Goal: Information Seeking & Learning: Learn about a topic

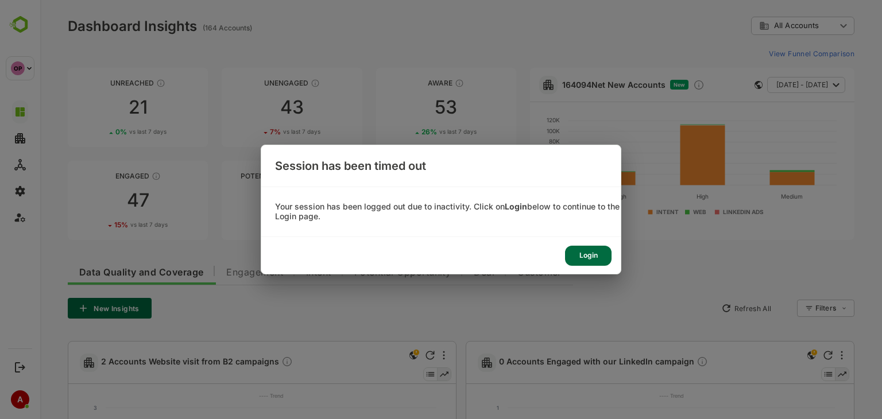
click at [280, 88] on div "Login" at bounding box center [274, 83] width 9 height 9
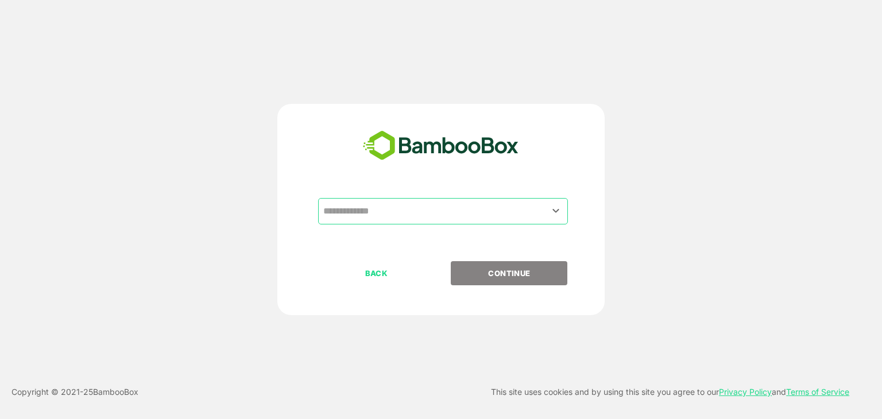
click at [459, 215] on input "text" at bounding box center [442, 211] width 245 height 22
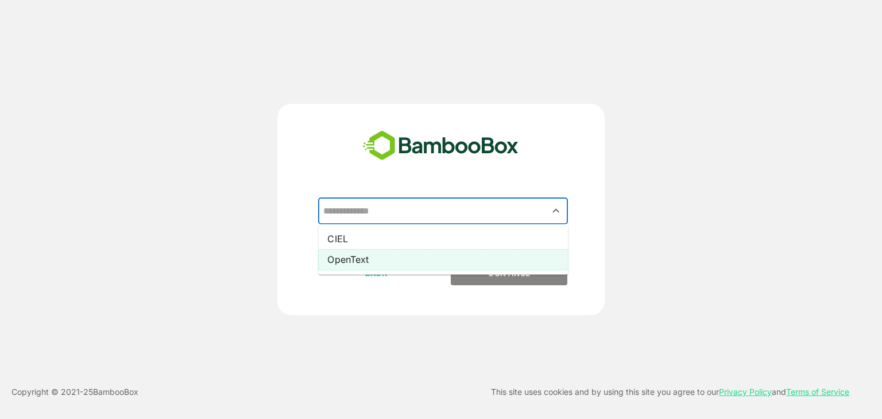
click at [420, 266] on li "OpenText" at bounding box center [443, 259] width 250 height 21
type input "********"
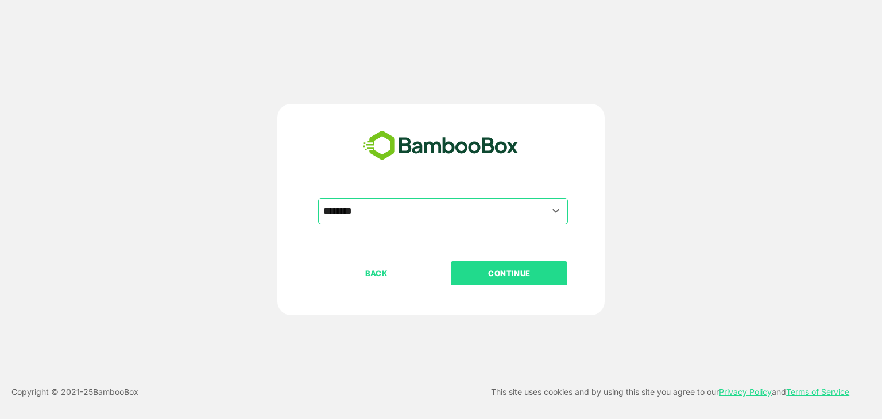
click at [478, 269] on p "CONTINUE" at bounding box center [509, 273] width 115 height 13
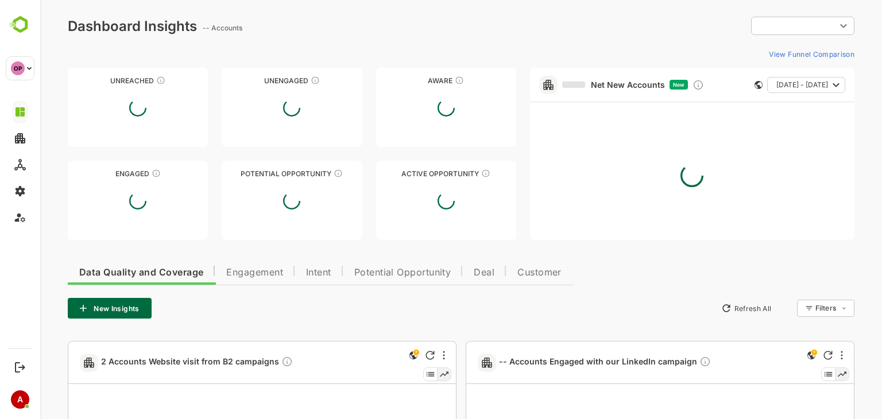
type input "**********"
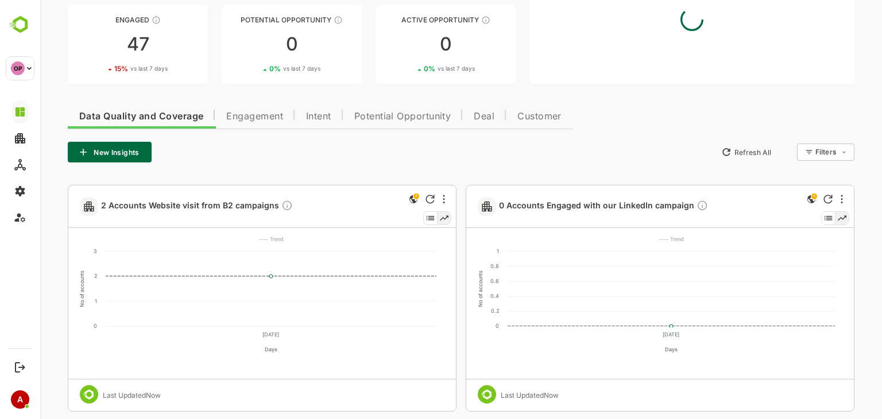
scroll to position [158, 0]
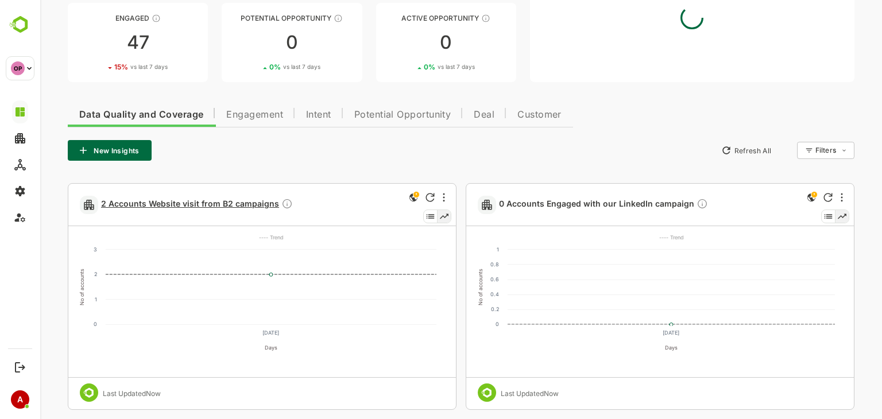
click at [216, 203] on span "2 Accounts Website visit from B2 campaigns" at bounding box center [197, 204] width 192 height 13
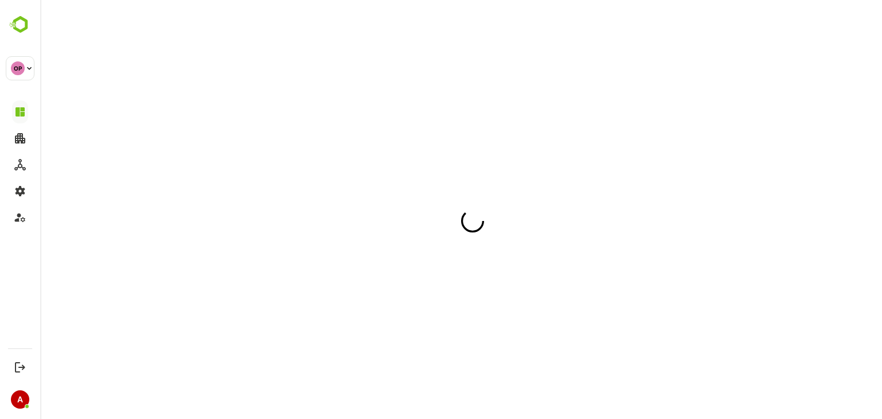
scroll to position [0, 0]
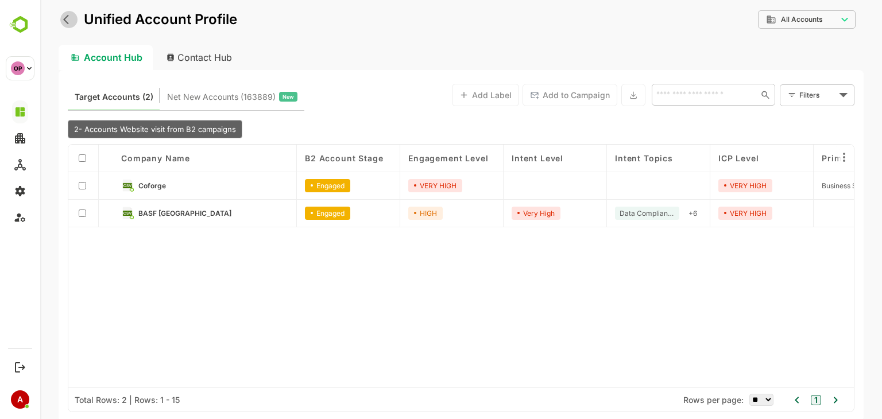
click at [64, 17] on icon "back" at bounding box center [68, 19] width 11 height 11
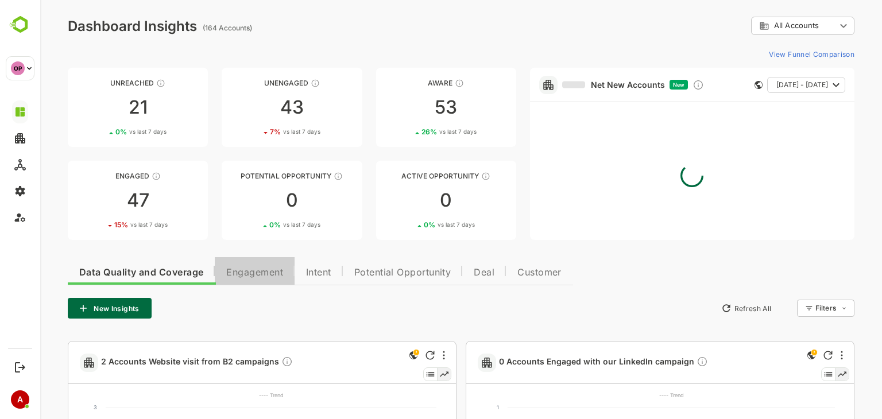
click at [238, 268] on span "Engagement" at bounding box center [254, 272] width 57 height 9
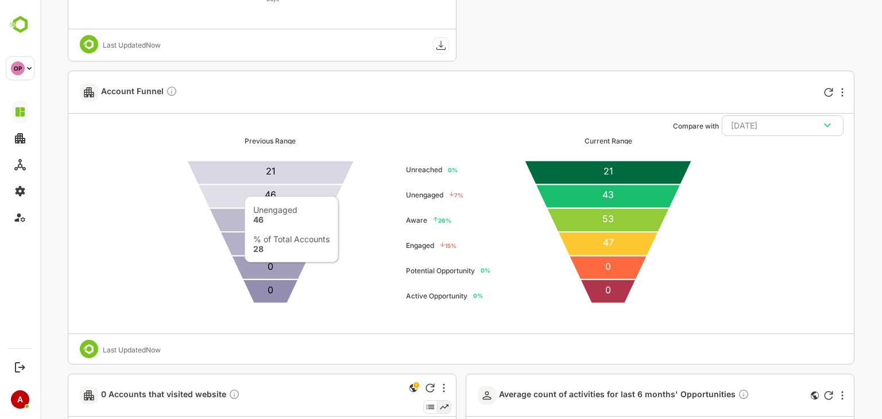
scroll to position [507, 0]
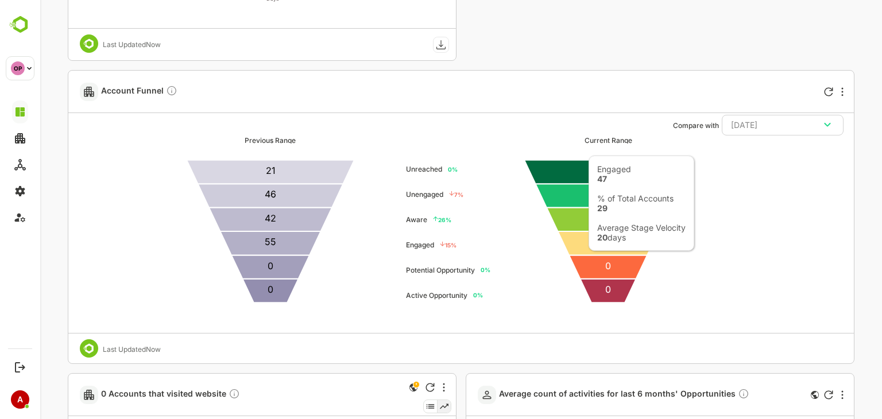
click at [588, 243] on icon at bounding box center [607, 243] width 100 height 24
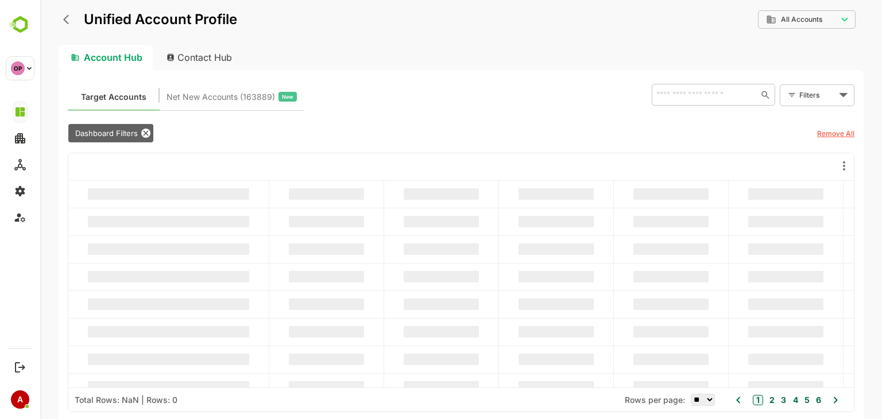
scroll to position [0, 0]
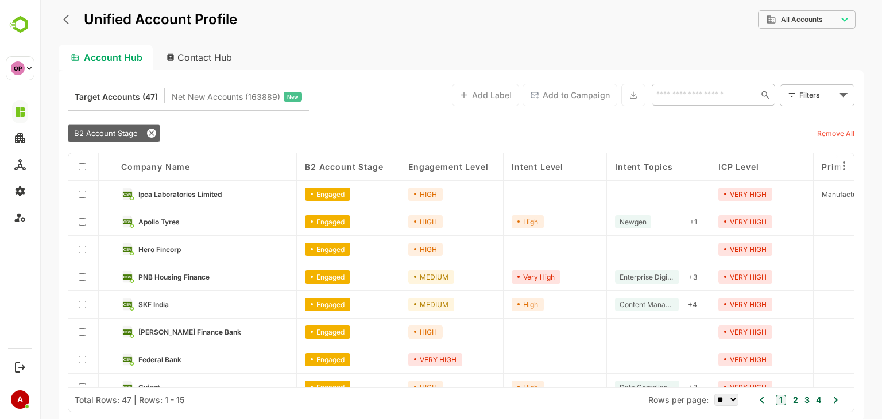
click at [71, 23] on icon "back" at bounding box center [68, 19] width 11 height 11
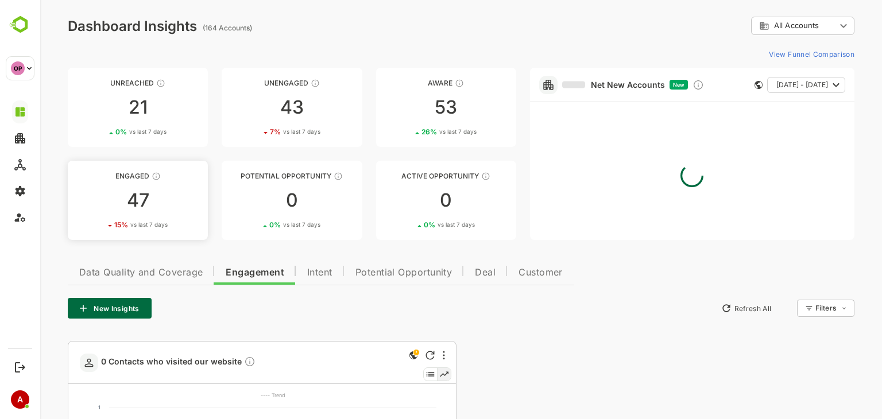
click at [126, 187] on link "Engaged 47 15 % vs last 7 days" at bounding box center [138, 200] width 140 height 79
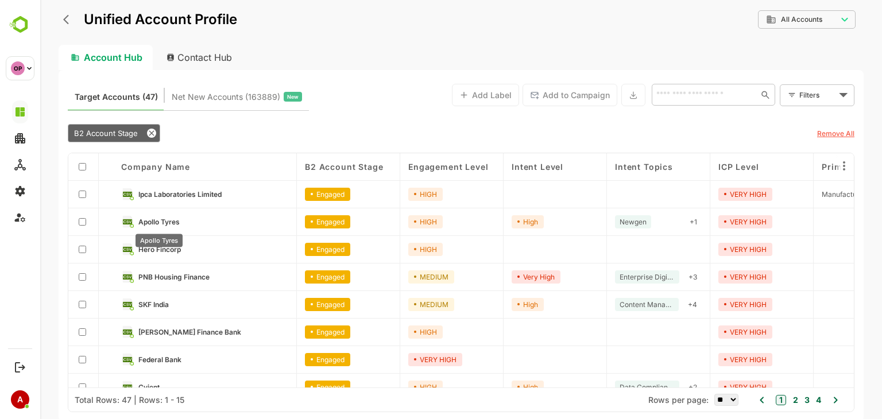
click at [156, 221] on span "Apollo Tyres" at bounding box center [158, 222] width 41 height 9
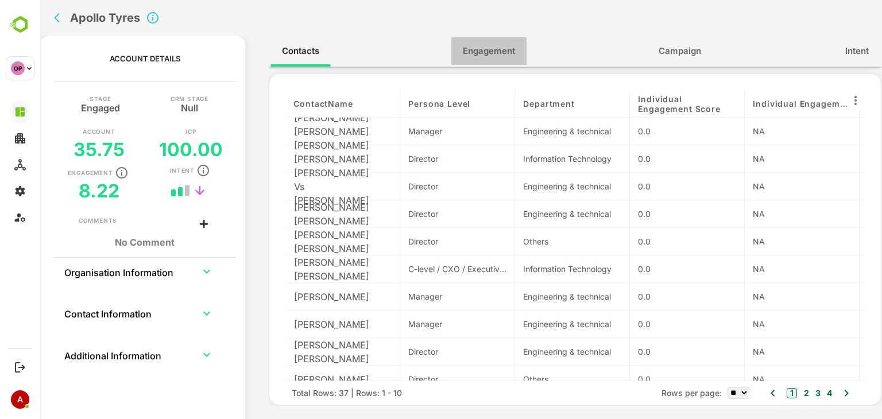
click at [479, 56] on span "Engagement" at bounding box center [489, 51] width 52 height 15
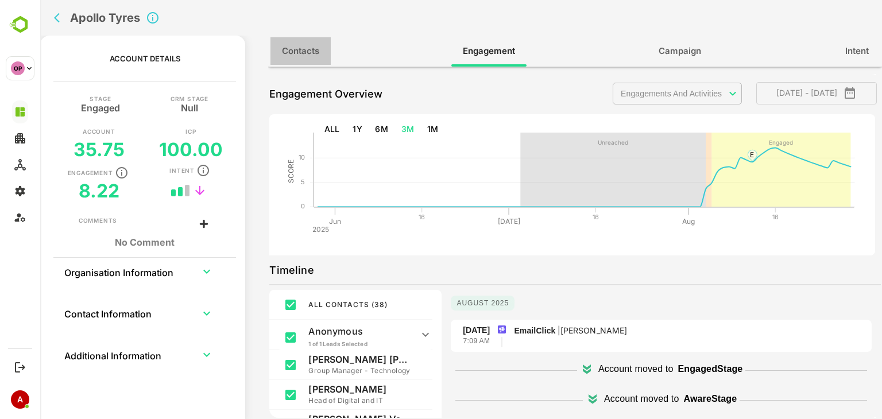
click at [299, 42] on button "Contacts" at bounding box center [300, 51] width 60 height 28
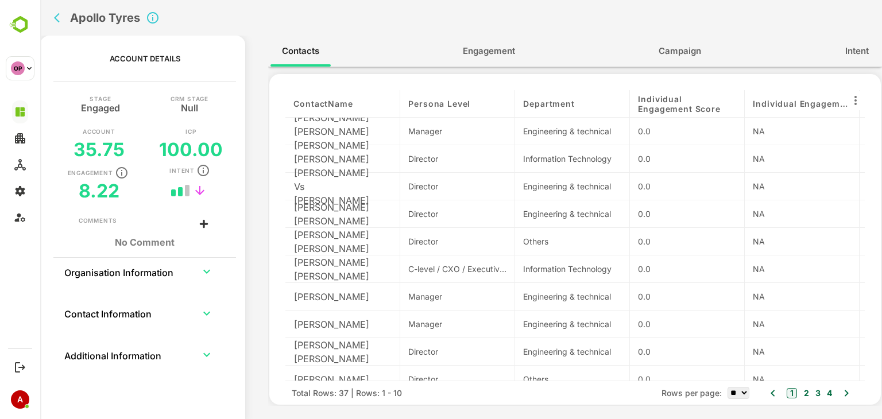
click at [527, 7] on div "Apollo Tyres" at bounding box center [460, 18] width 841 height 36
click at [510, 46] on span "Engagement" at bounding box center [489, 51] width 52 height 15
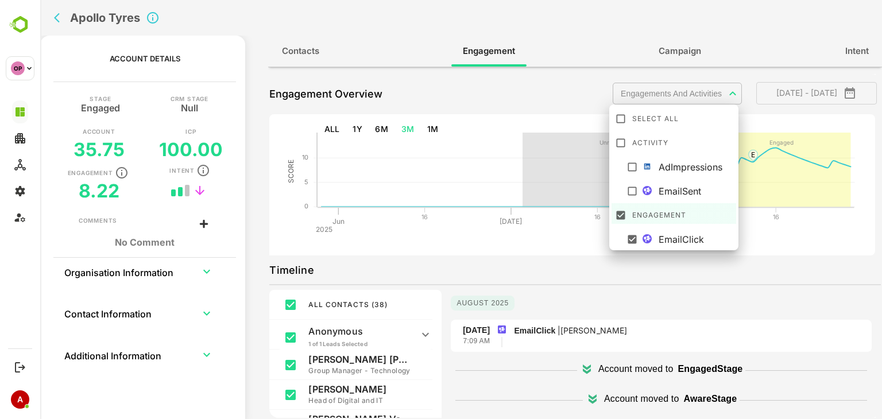
click at [711, 85] on body "**********" at bounding box center [460, 209] width 841 height 419
click at [711, 85] on div at bounding box center [460, 209] width 841 height 419
click at [690, 90] on body "**********" at bounding box center [460, 209] width 841 height 419
click at [651, 269] on div at bounding box center [460, 209] width 841 height 419
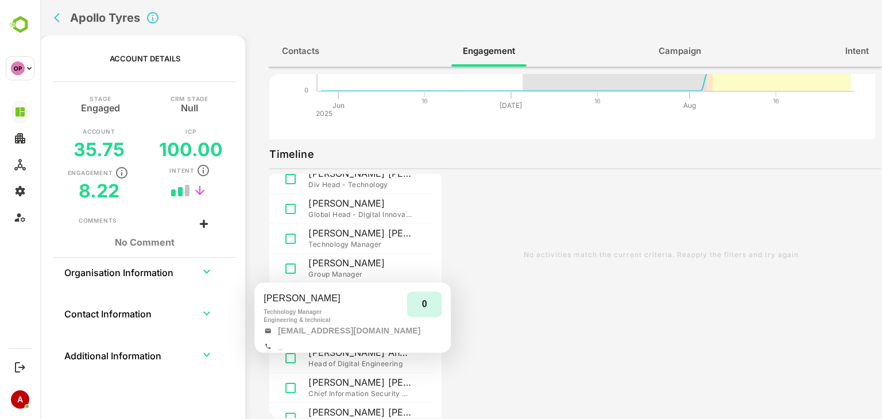
scroll to position [310, 0]
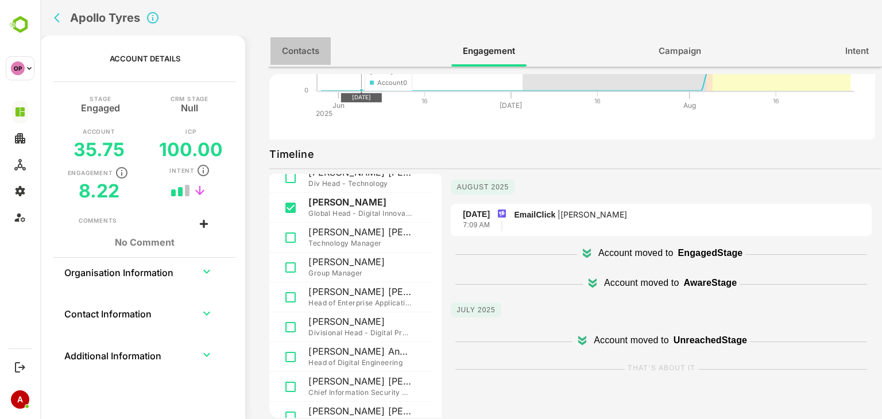
click at [326, 53] on button "Contacts" at bounding box center [300, 51] width 60 height 28
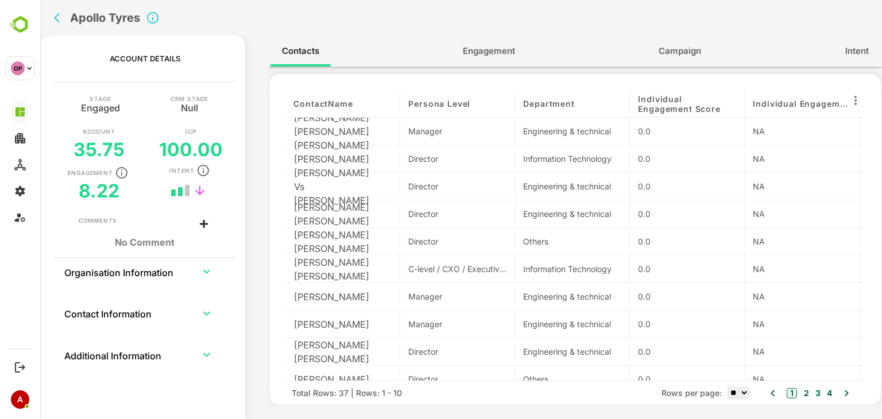
click at [685, 108] on span "Individual Engagement Score" at bounding box center [687, 104] width 98 height 20
click at [670, 105] on span "Individual Engagement Score" at bounding box center [687, 104] width 98 height 20
click at [737, 389] on select "** ** ** ***" at bounding box center [738, 393] width 22 height 12
select select "***"
click at [727, 387] on select "** ** ** ***" at bounding box center [738, 393] width 22 height 12
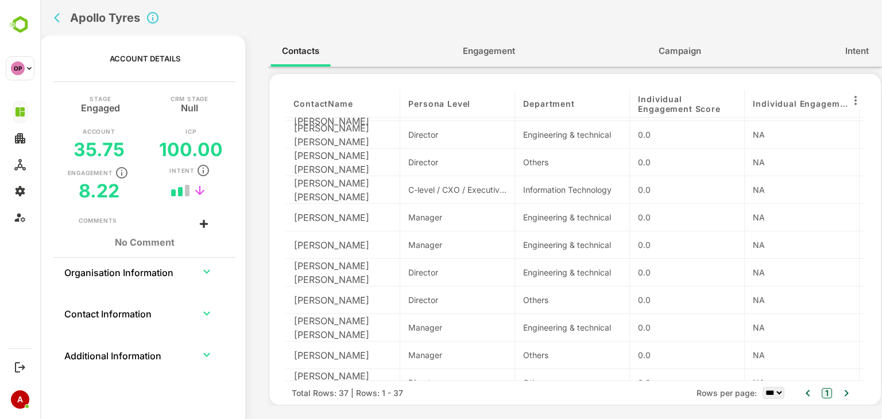
scroll to position [83, 0]
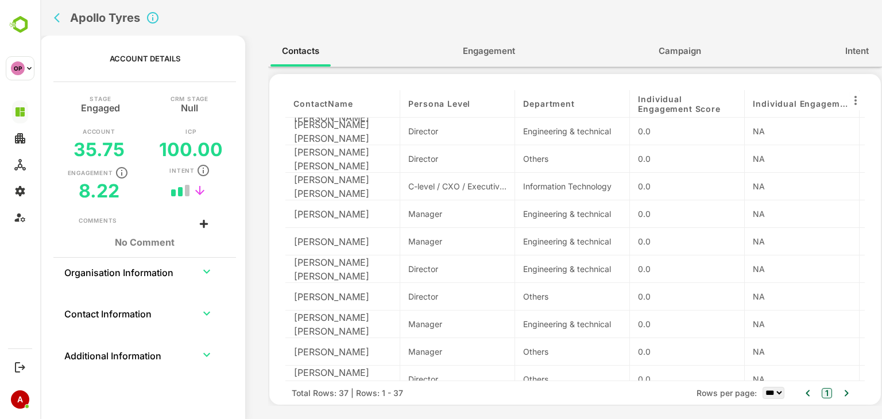
click at [652, 299] on div "0.0" at bounding box center [687, 296] width 98 height 12
click at [543, 301] on div "Others" at bounding box center [572, 296] width 98 height 12
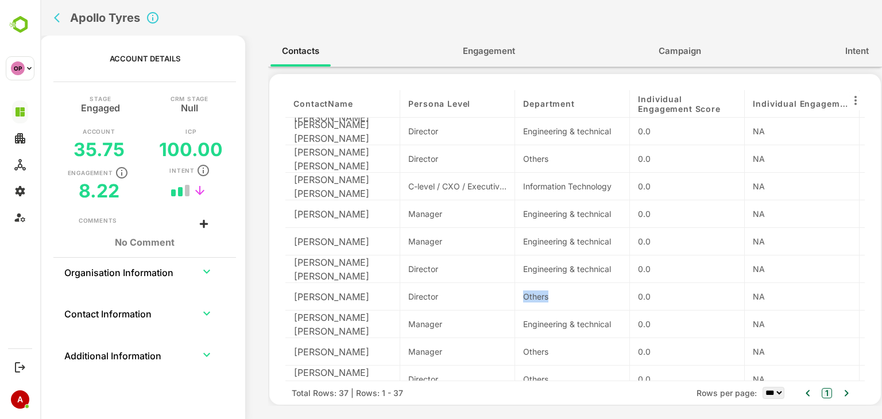
click at [543, 301] on div "Others" at bounding box center [572, 296] width 98 height 12
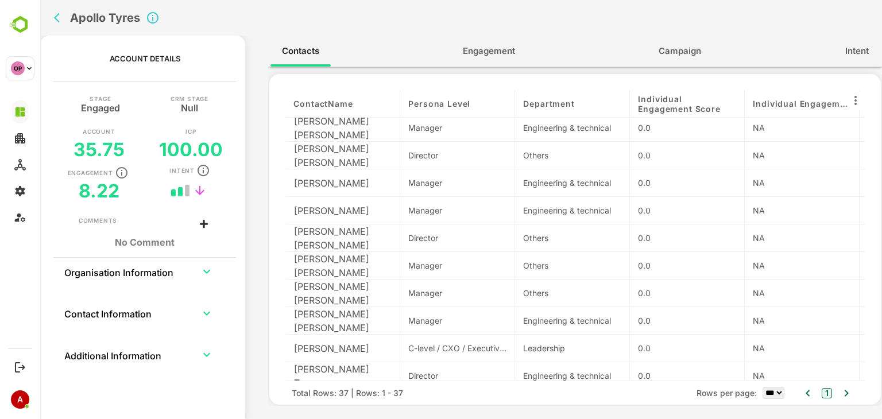
scroll to position [759, 0]
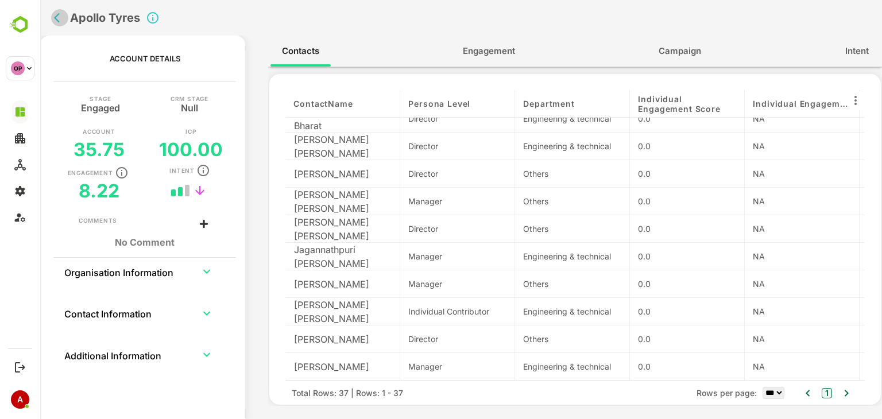
click at [55, 22] on icon "back" at bounding box center [59, 17] width 11 height 11
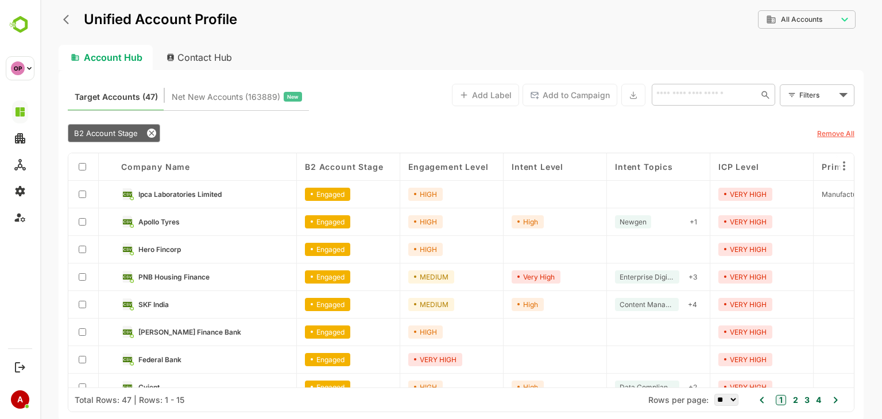
click at [185, 271] on link "PNB Housing Finance" at bounding box center [213, 276] width 150 height 13
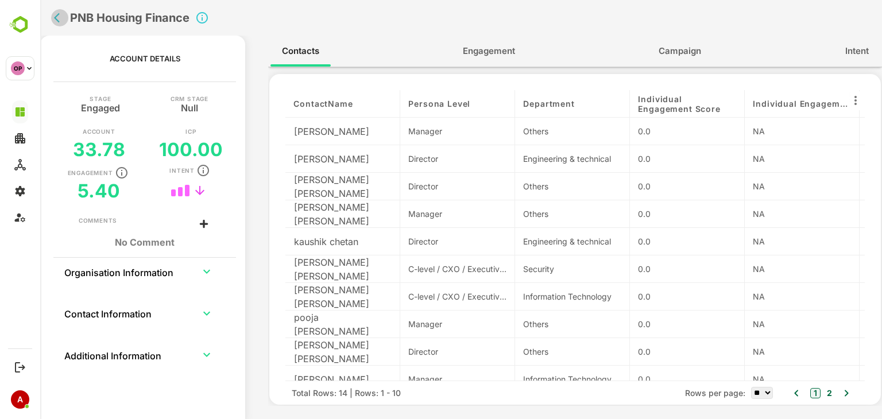
click at [56, 14] on icon "back" at bounding box center [59, 17] width 11 height 11
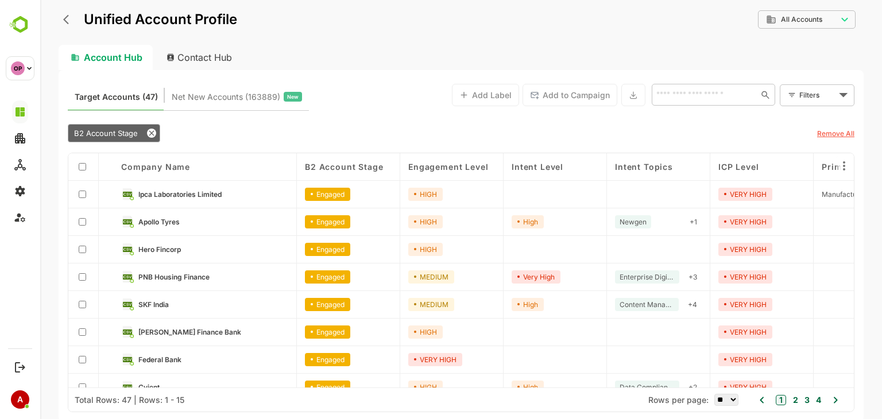
scroll to position [209, 0]
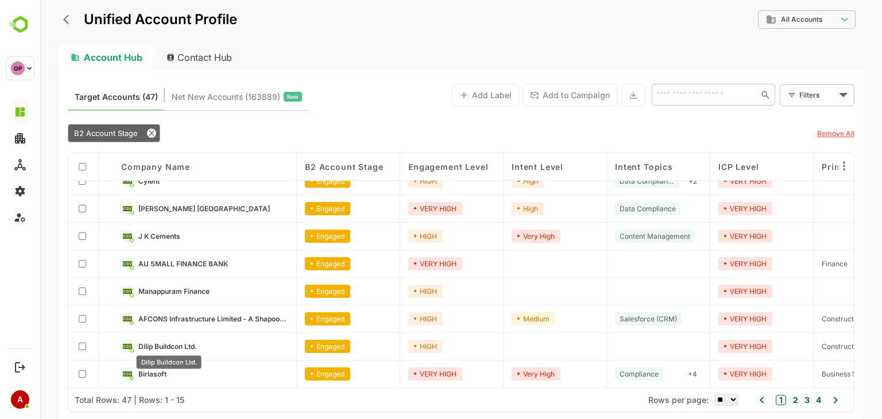
click at [163, 348] on div "Dilip Buildcon Ltd." at bounding box center [168, 359] width 67 height 22
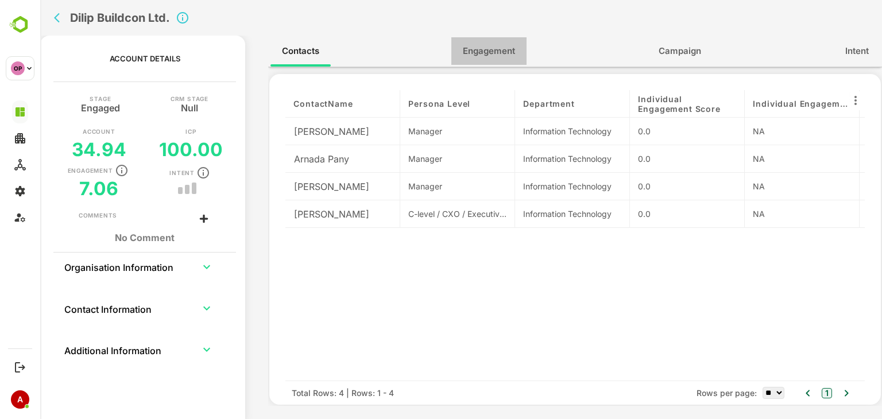
click at [489, 49] on span "Engagement" at bounding box center [489, 51] width 52 height 15
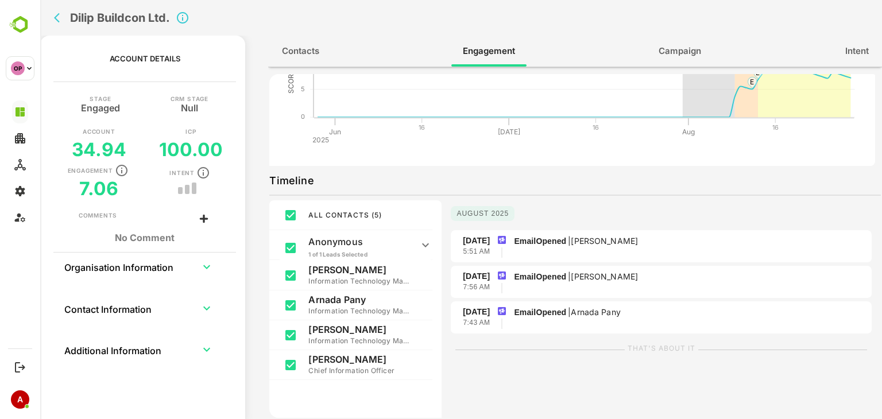
scroll to position [96, 0]
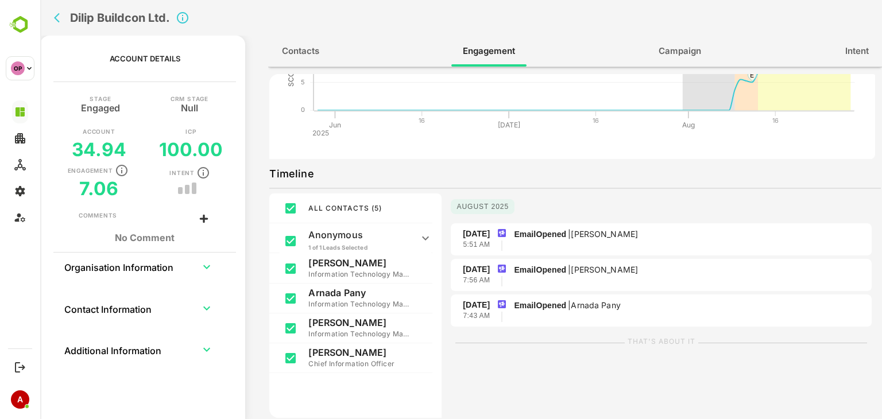
click at [616, 251] on div "[DATE] 5:51 AM EmailOpened | [PERSON_NAME]" at bounding box center [661, 239] width 421 height 33
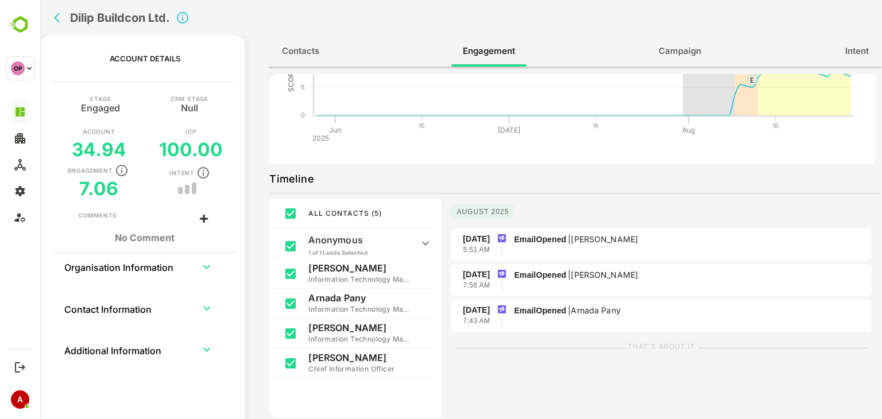
scroll to position [0, 0]
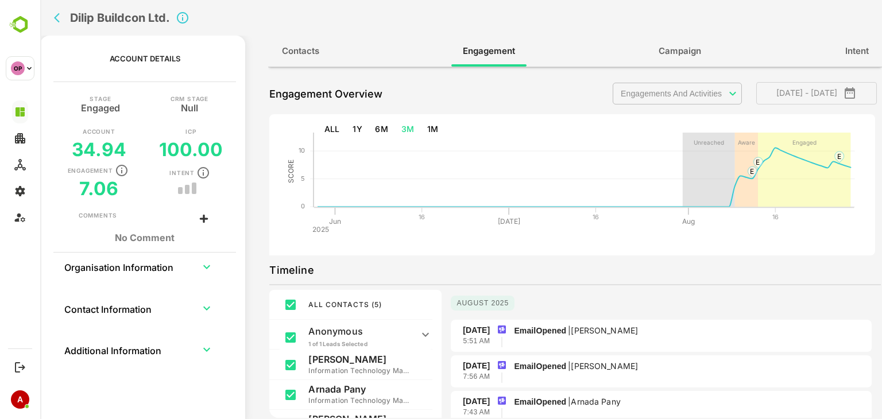
click at [723, 96] on body "**********" at bounding box center [460, 209] width 841 height 419
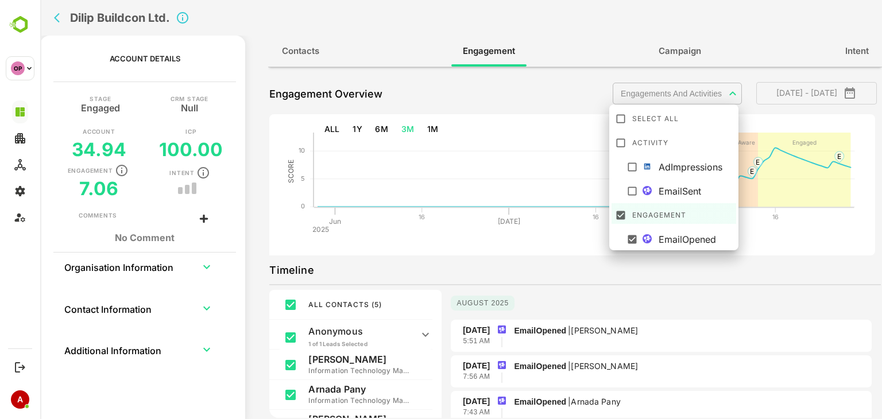
click at [318, 51] on div at bounding box center [460, 209] width 841 height 419
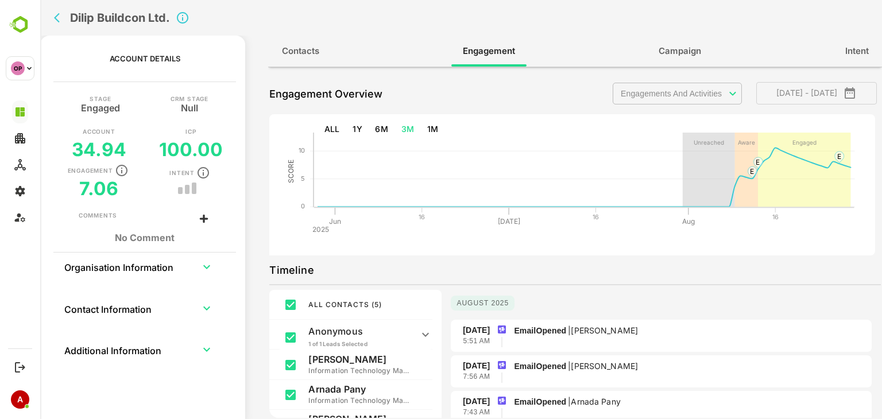
click at [294, 54] on span "Contacts" at bounding box center [300, 51] width 37 height 15
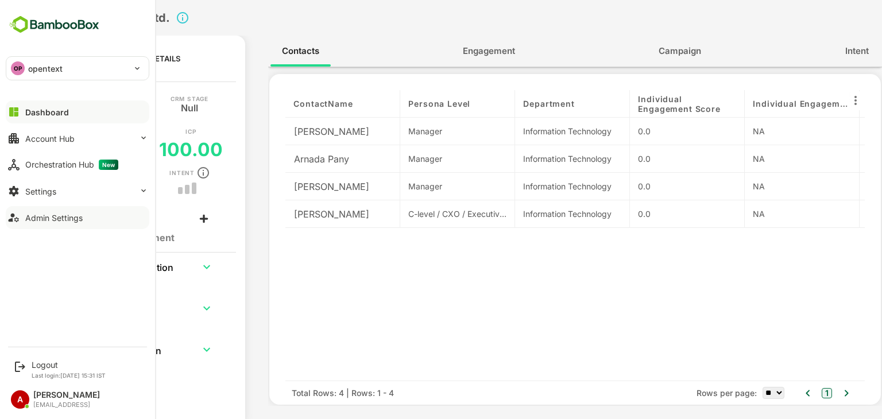
click at [55, 215] on div "Admin Settings" at bounding box center [53, 218] width 57 height 10
click at [67, 195] on button "Settings" at bounding box center [77, 191] width 143 height 23
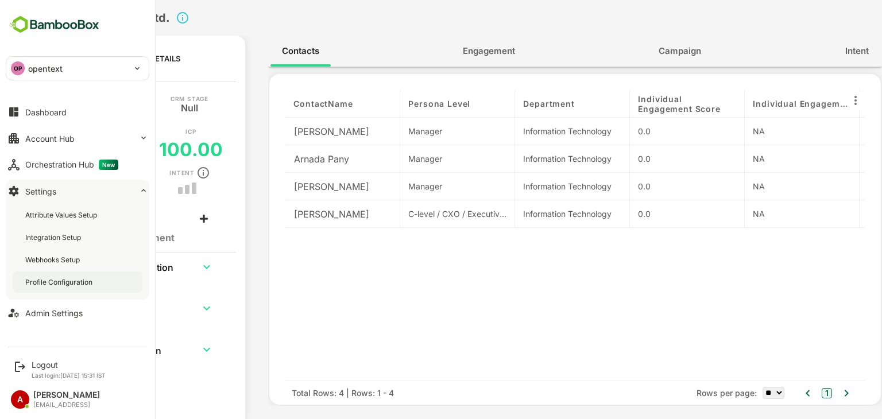
click at [78, 278] on div "Profile Configuration" at bounding box center [59, 282] width 69 height 10
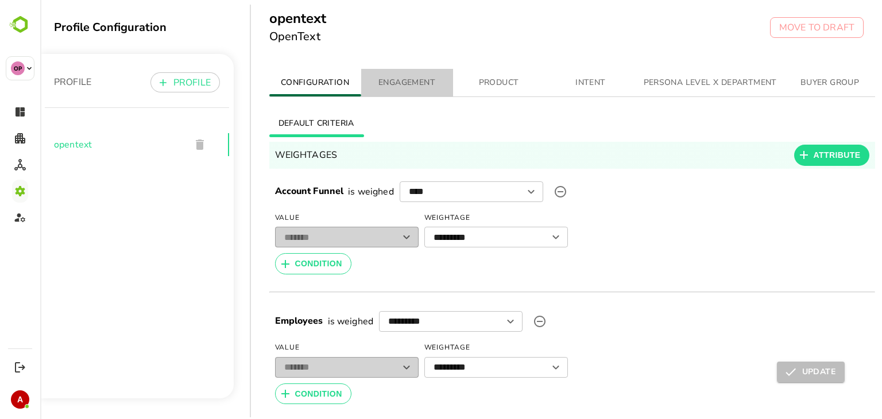
click at [405, 86] on span "ENGAGEMENT" at bounding box center [407, 83] width 78 height 14
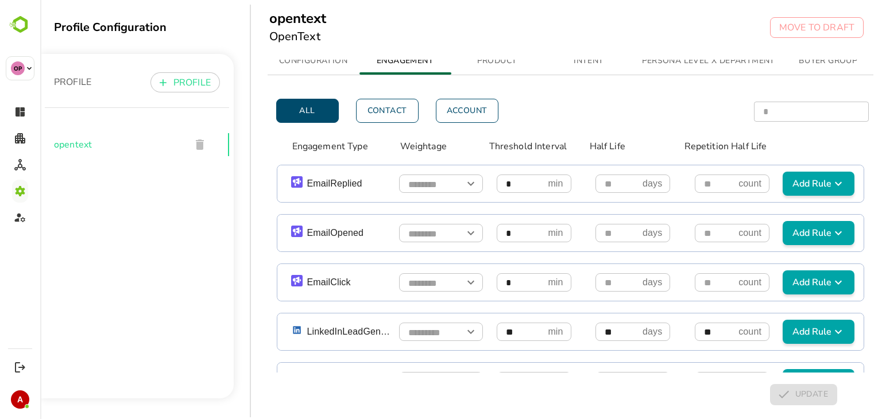
scroll to position [0, 2]
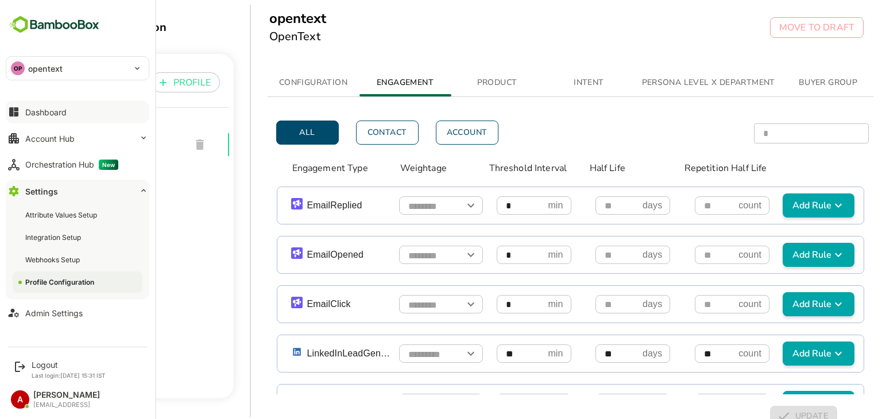
click at [53, 108] on div "Dashboard" at bounding box center [45, 112] width 41 height 10
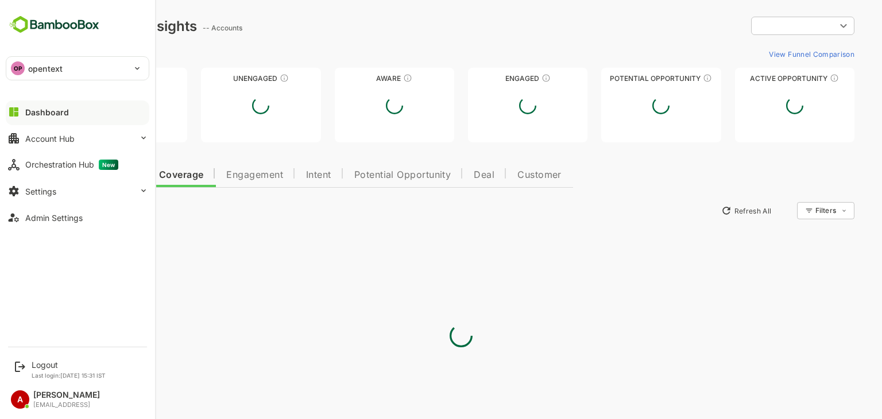
type input "**********"
